Goal: Task Accomplishment & Management: Manage account settings

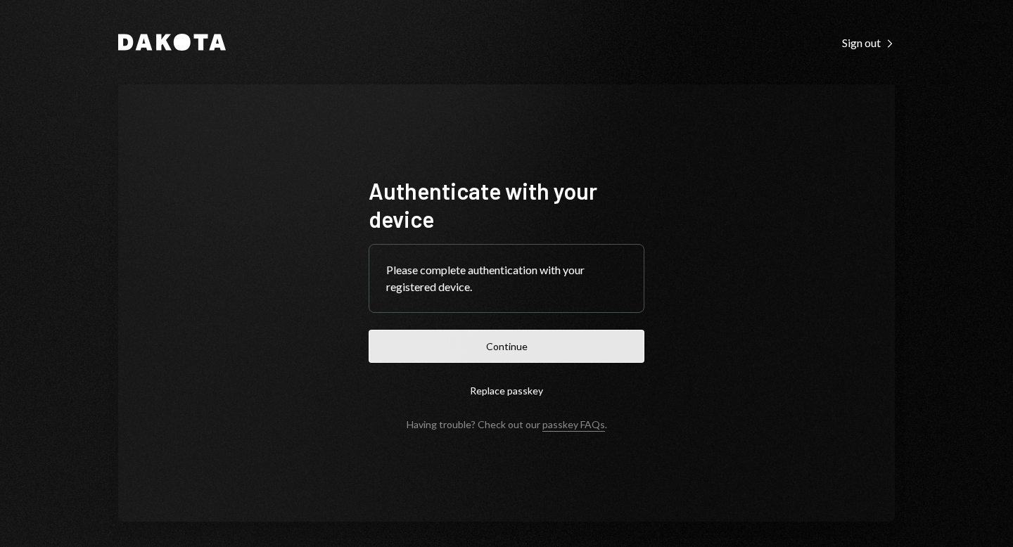
click at [500, 341] on button "Continue" at bounding box center [507, 346] width 276 height 33
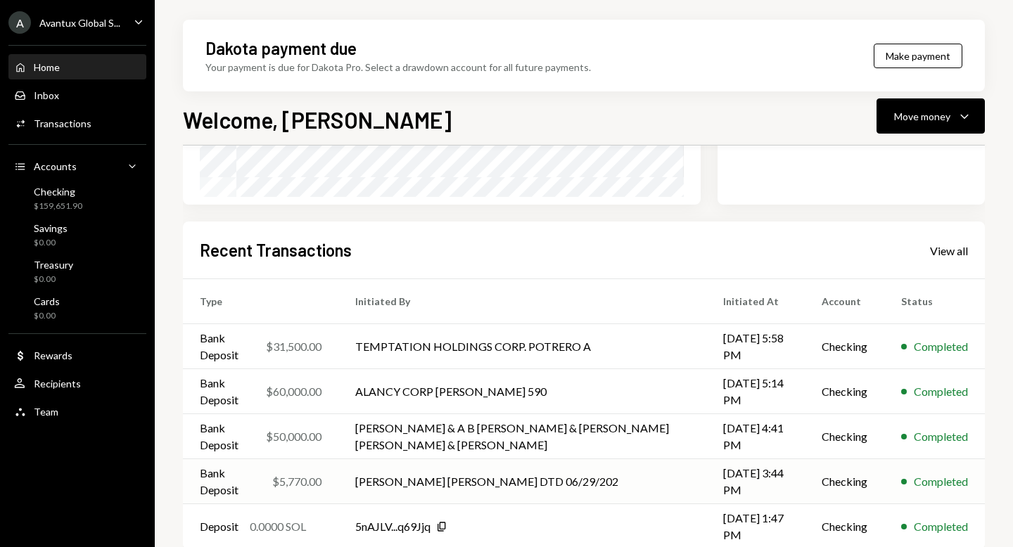
scroll to position [300, 0]
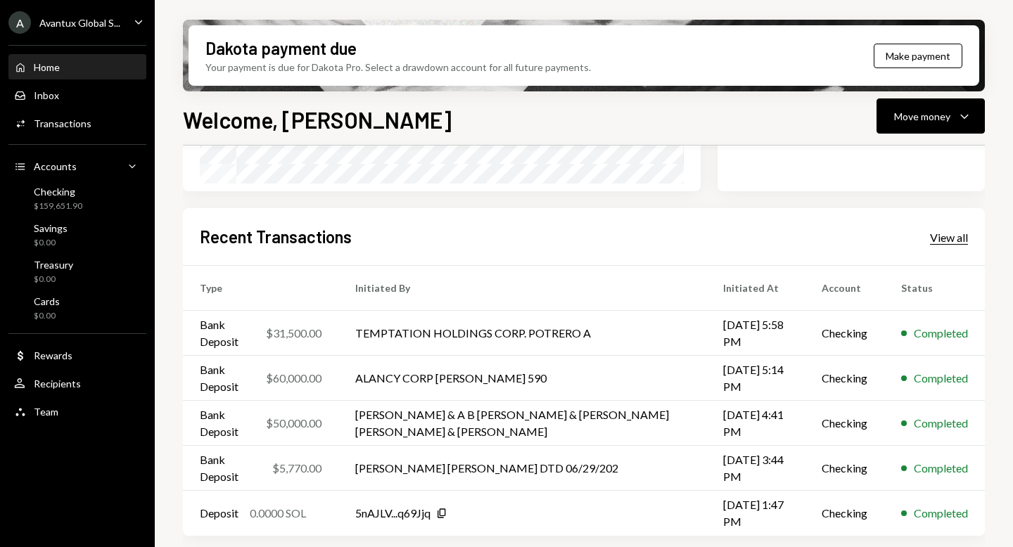
click at [941, 236] on div "View all" at bounding box center [949, 238] width 38 height 14
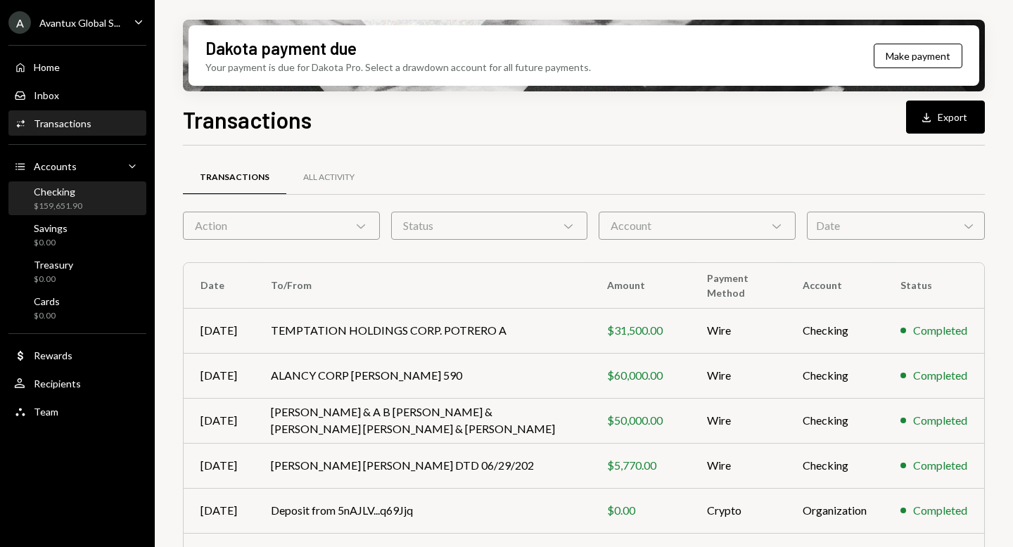
click at [61, 208] on div "$159,651.90" at bounding box center [58, 207] width 49 height 12
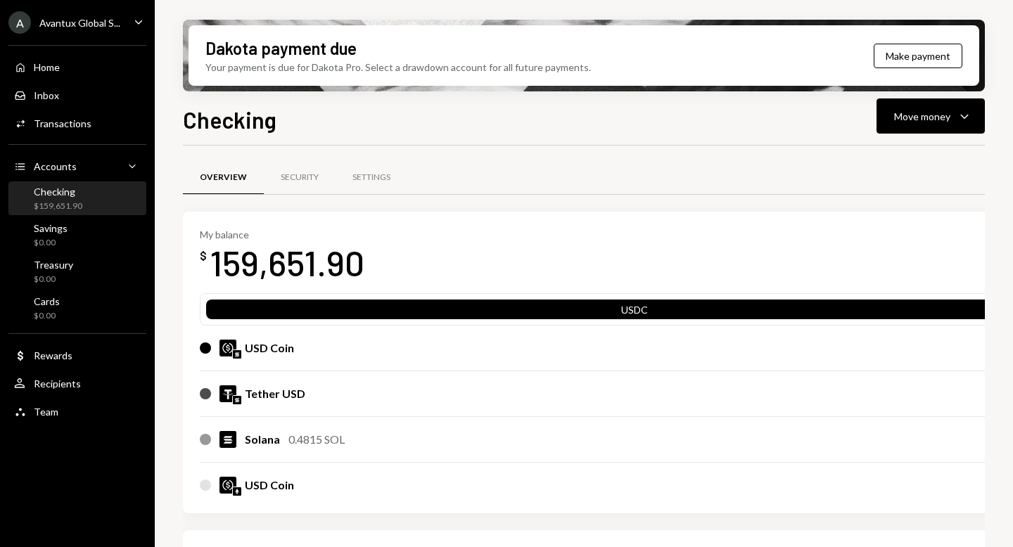
click at [49, 29] on div "A Avantux Global S..." at bounding box center [64, 22] width 112 height 23
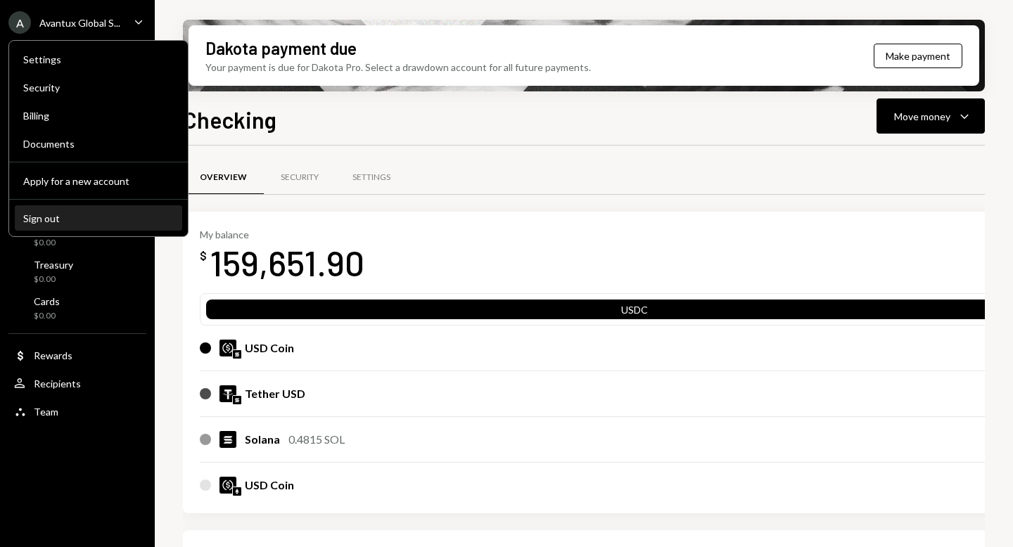
click at [61, 218] on div "Sign out" at bounding box center [98, 219] width 151 height 12
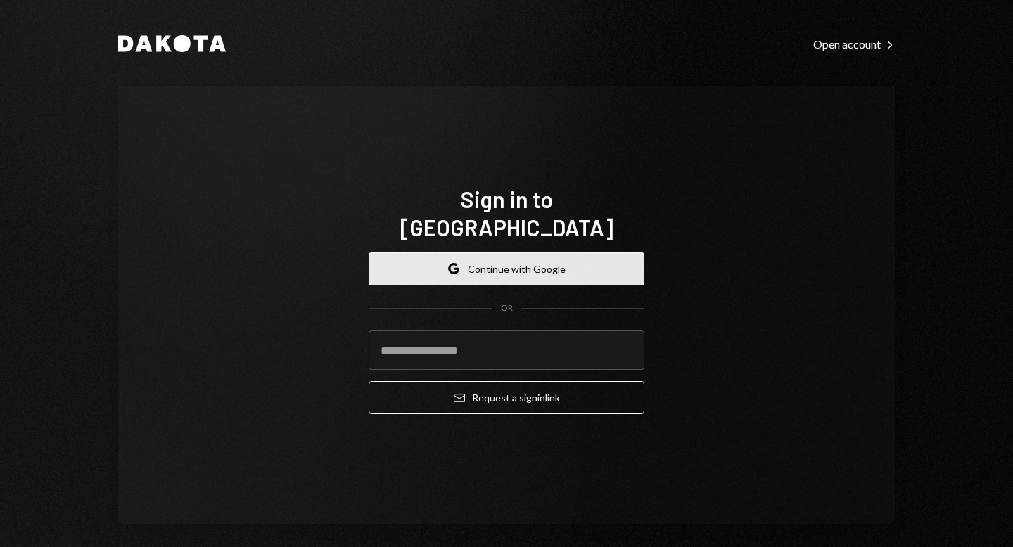
click at [535, 253] on button "Google Continue with Google" at bounding box center [507, 269] width 276 height 33
